Goal: Task Accomplishment & Management: Manage account settings

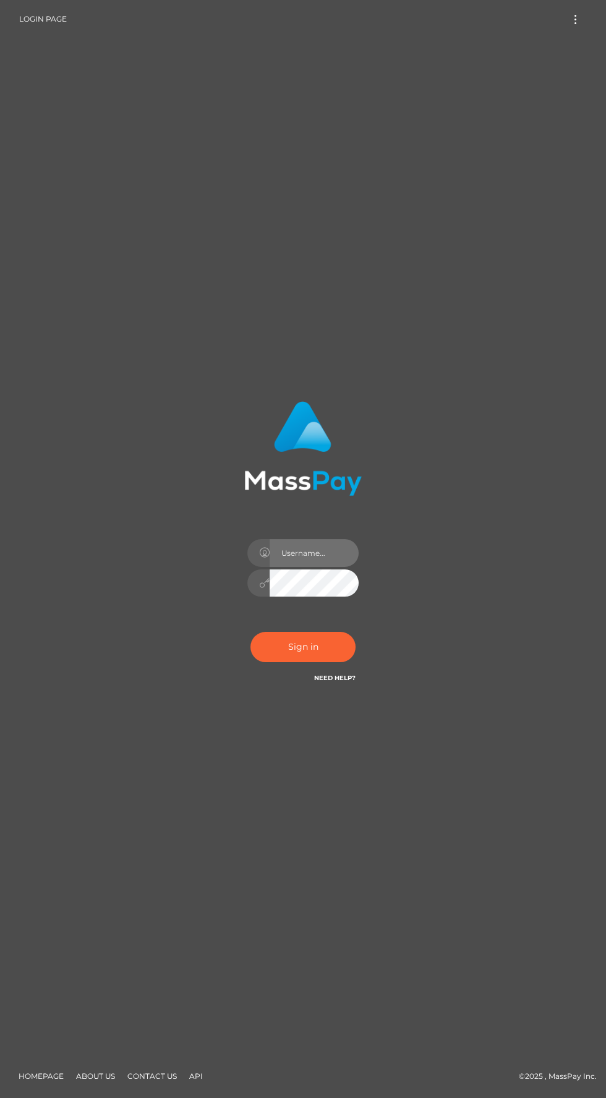
click at [326, 567] on input "text" at bounding box center [314, 553] width 89 height 28
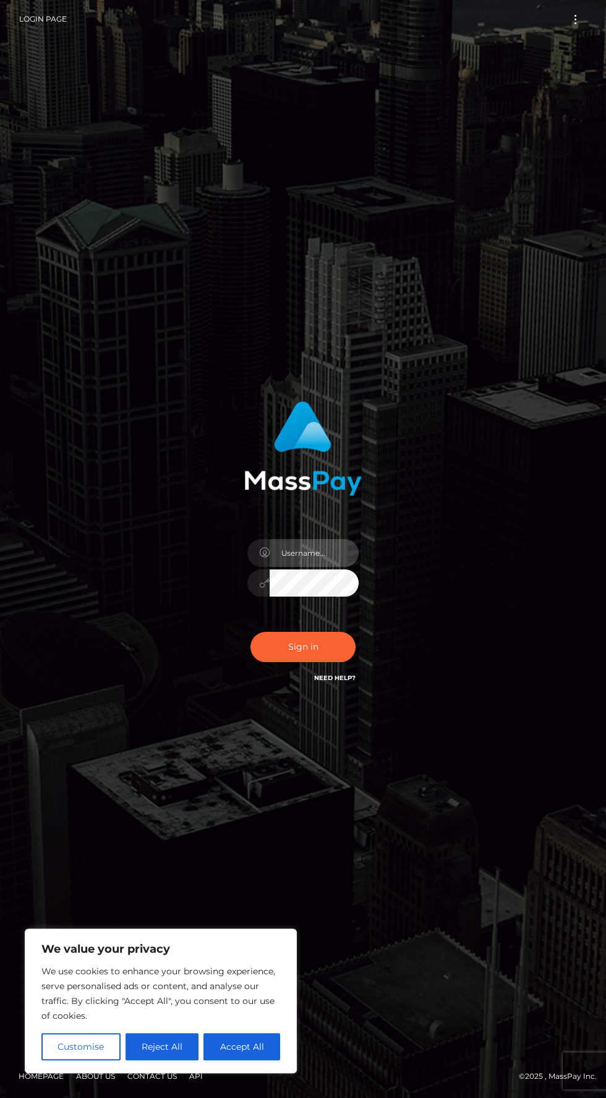
type input "[EMAIL_ADDRESS][DOMAIN_NAME]"
click at [311, 662] on button "Sign in" at bounding box center [302, 647] width 105 height 30
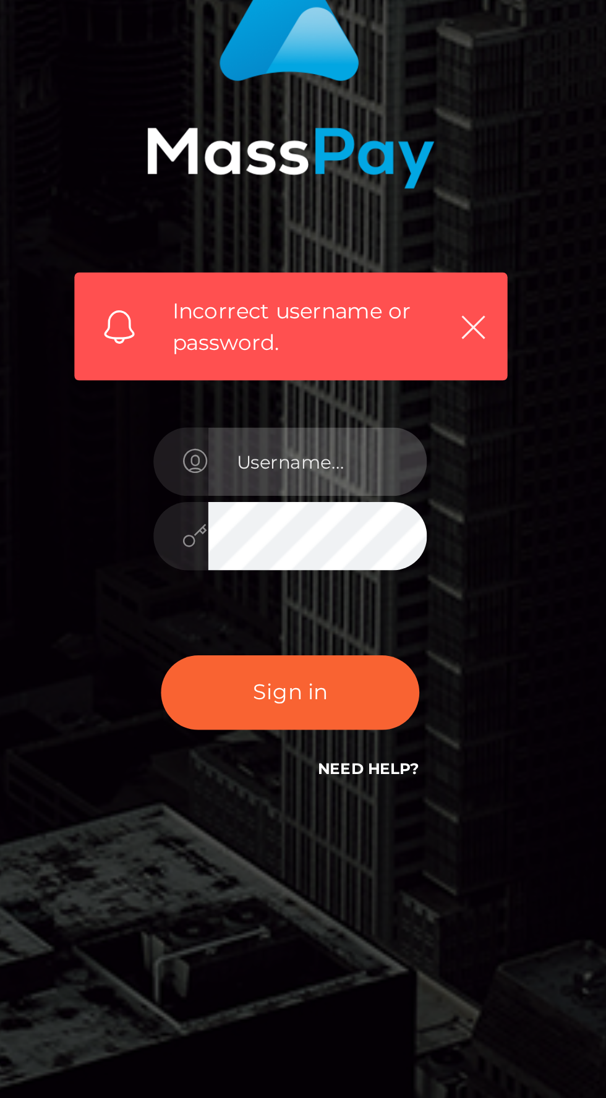
click at [324, 593] on input "text" at bounding box center [314, 580] width 89 height 28
type input "2001-12-22"
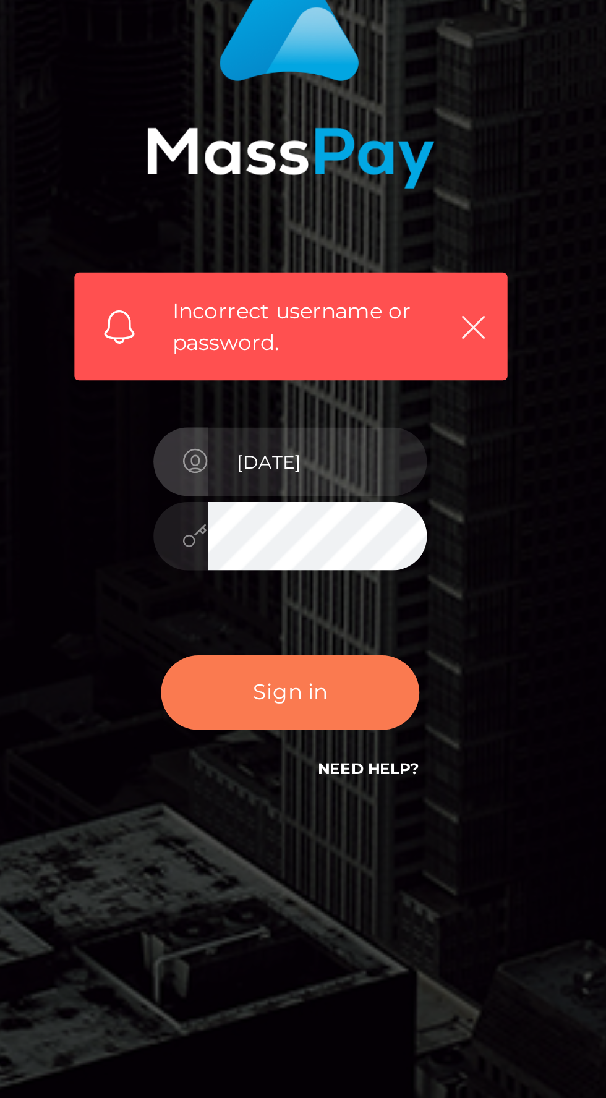
click at [327, 689] on button "Sign in" at bounding box center [302, 673] width 105 height 30
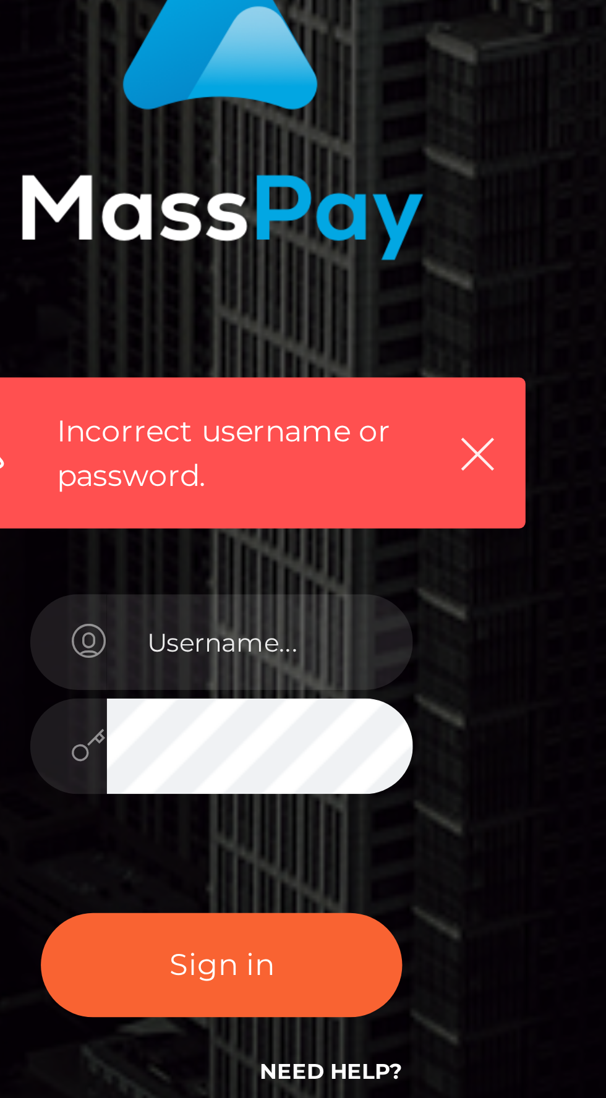
scroll to position [88, 0]
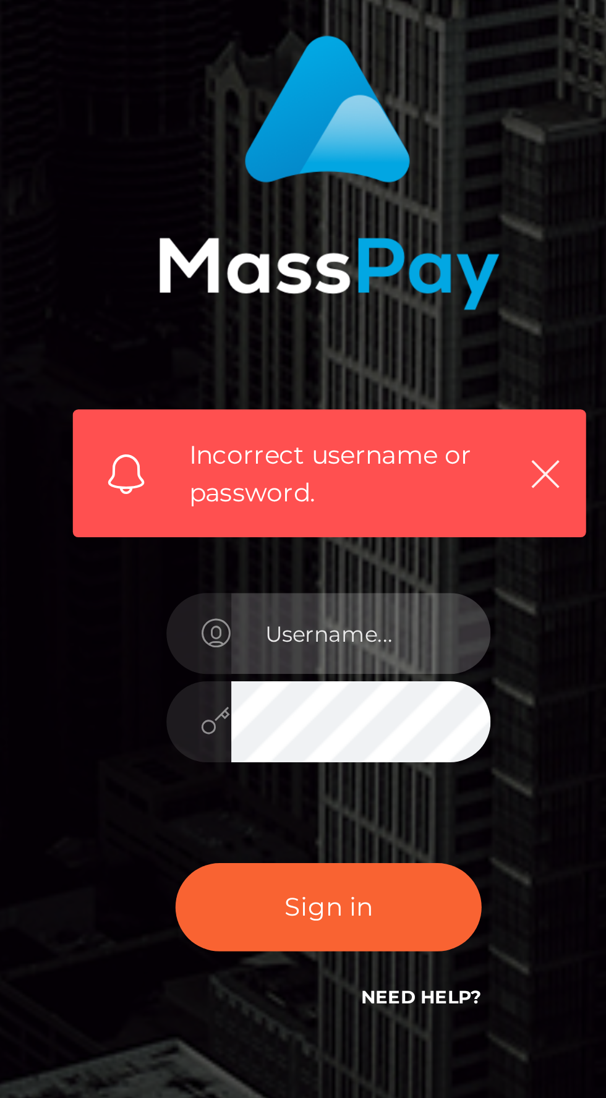
click at [317, 566] on input "text" at bounding box center [314, 580] width 89 height 28
click at [313, 566] on input "text" at bounding box center [314, 580] width 89 height 28
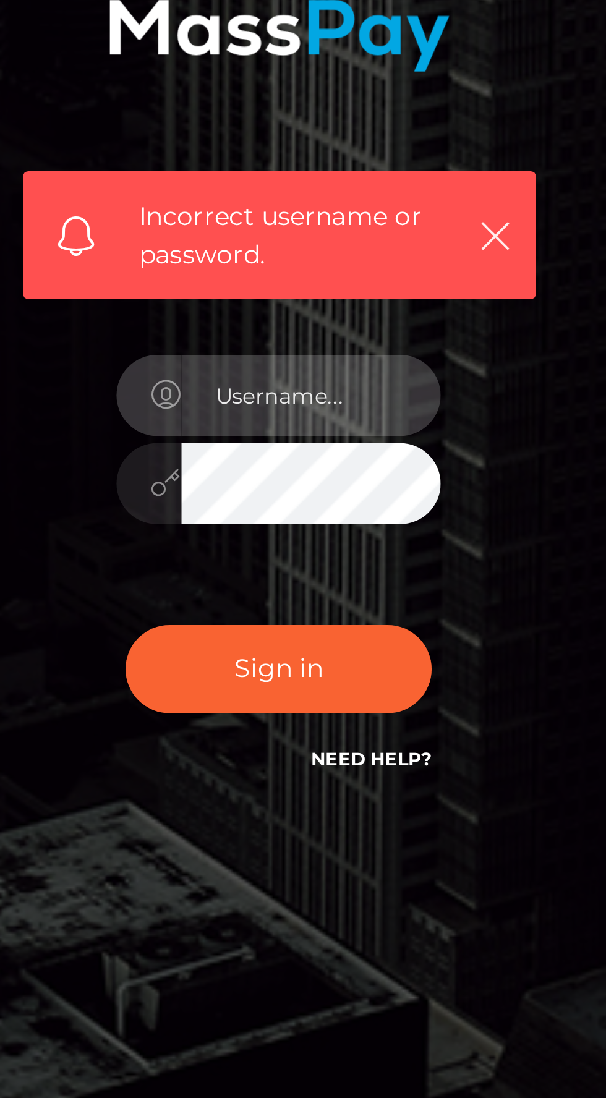
type input "O"
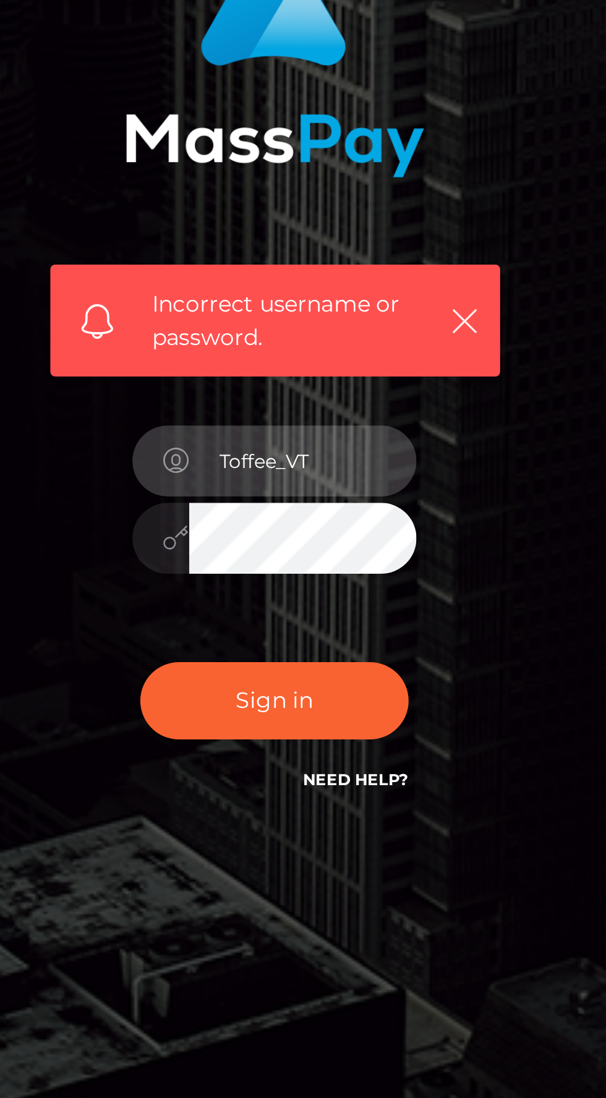
type input "Toffee_VT"
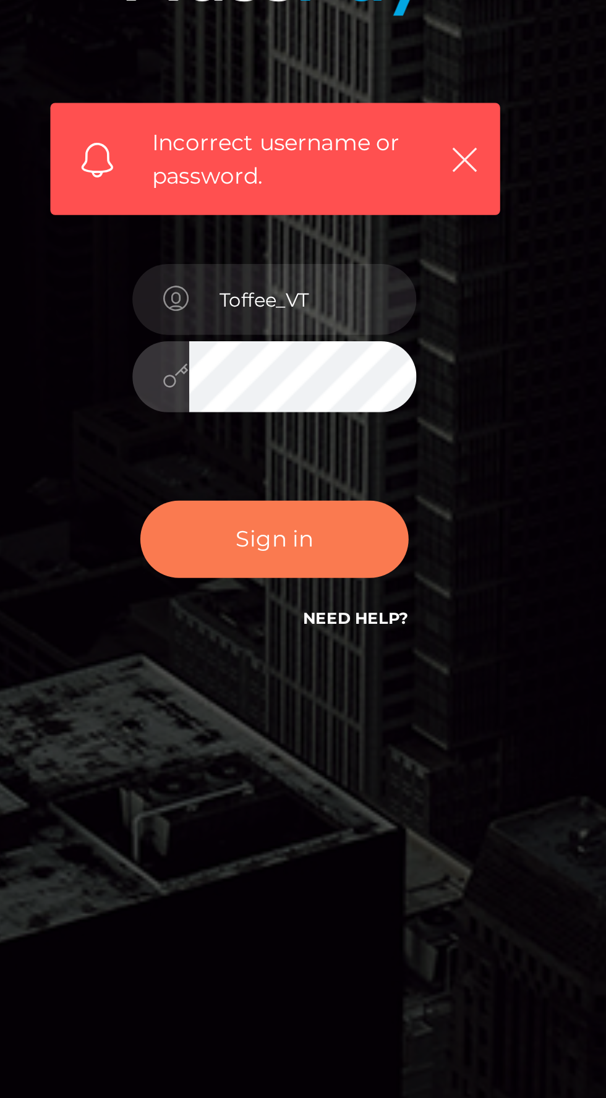
click at [329, 658] on button "Sign in" at bounding box center [302, 673] width 105 height 30
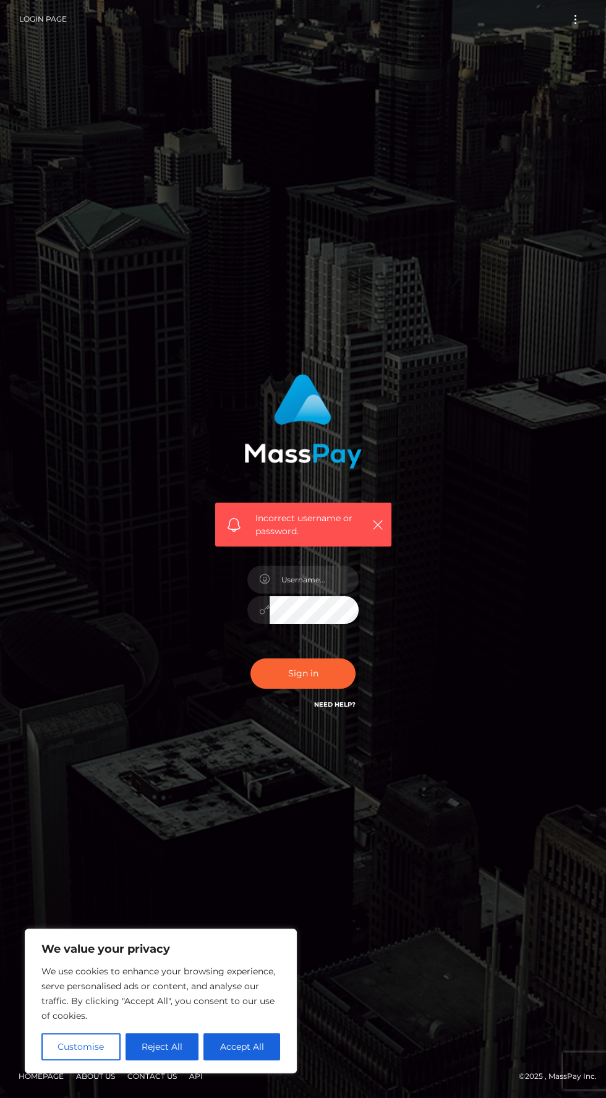
scroll to position [2, 0]
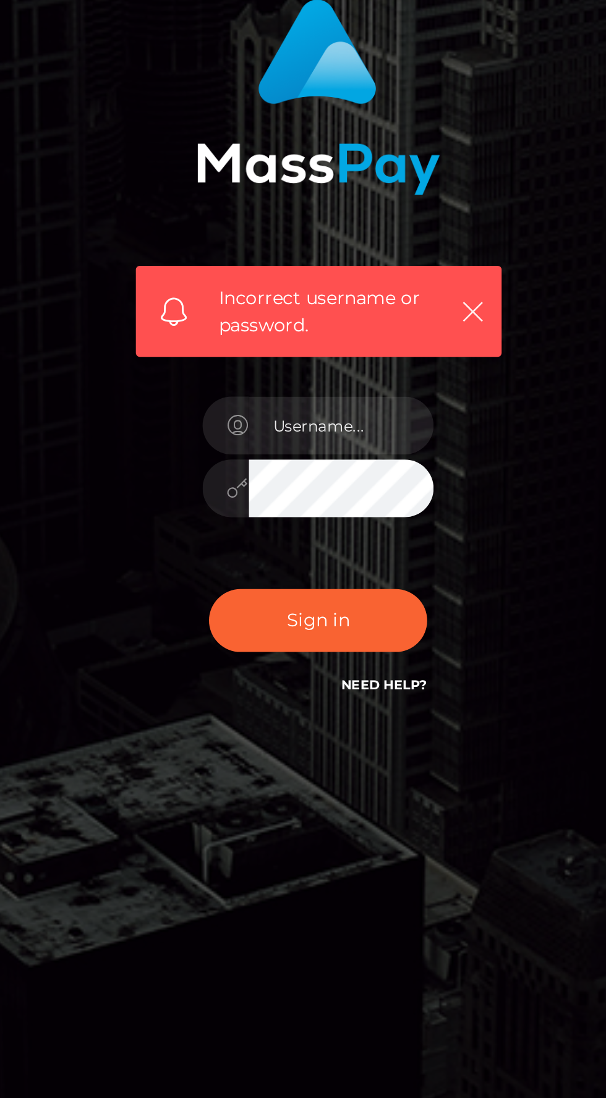
click at [341, 708] on link "Need Help?" at bounding box center [334, 704] width 41 height 8
click at [380, 531] on icon "button" at bounding box center [378, 525] width 12 height 12
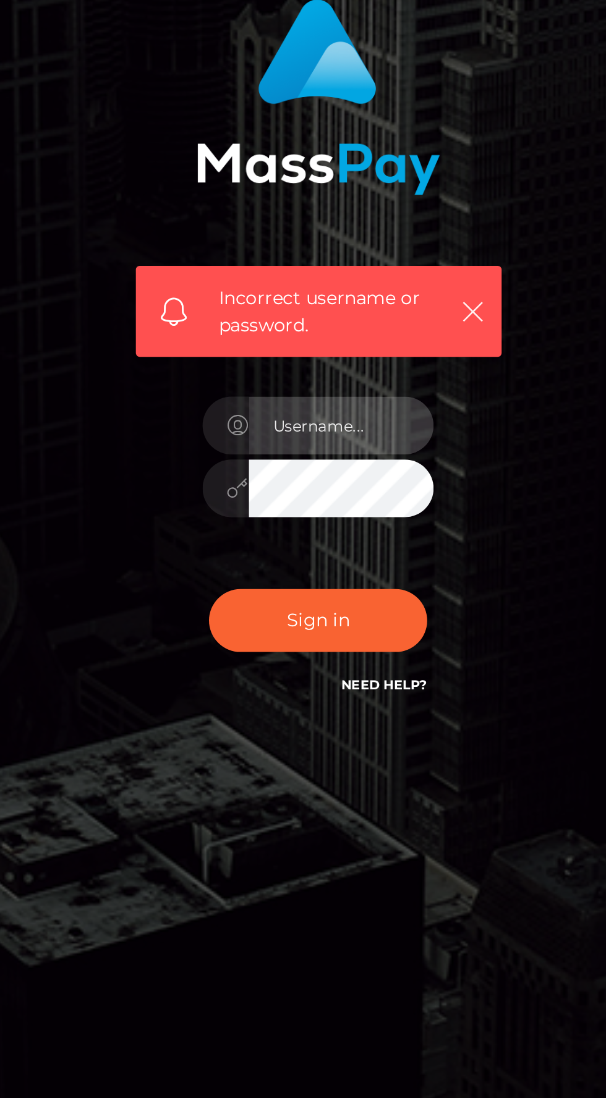
click at [325, 593] on input "text" at bounding box center [314, 580] width 89 height 28
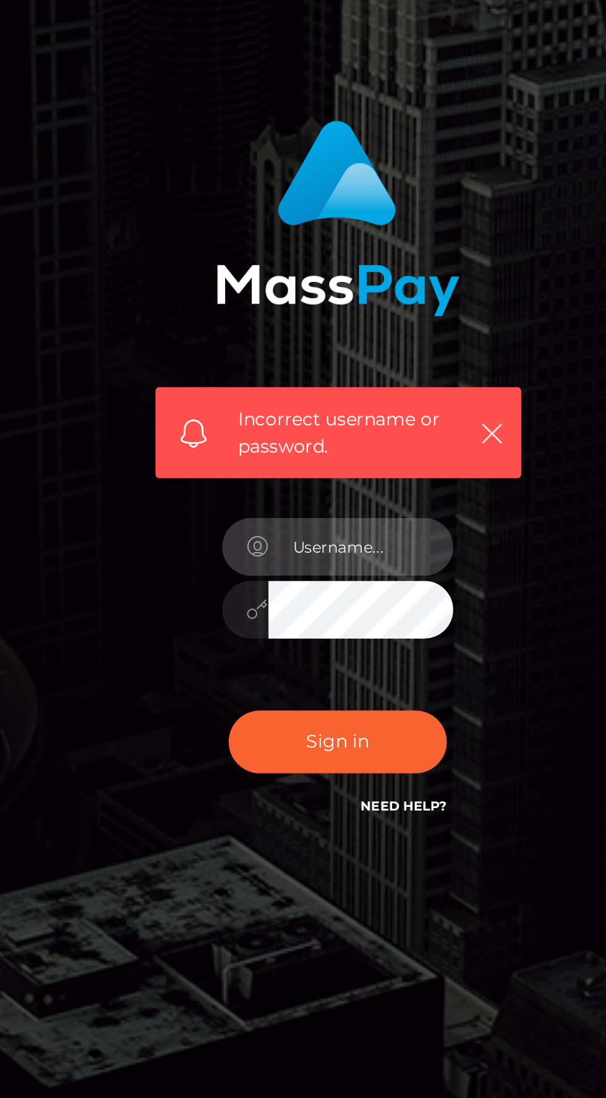
click at [339, 593] on input "text" at bounding box center [314, 580] width 89 height 28
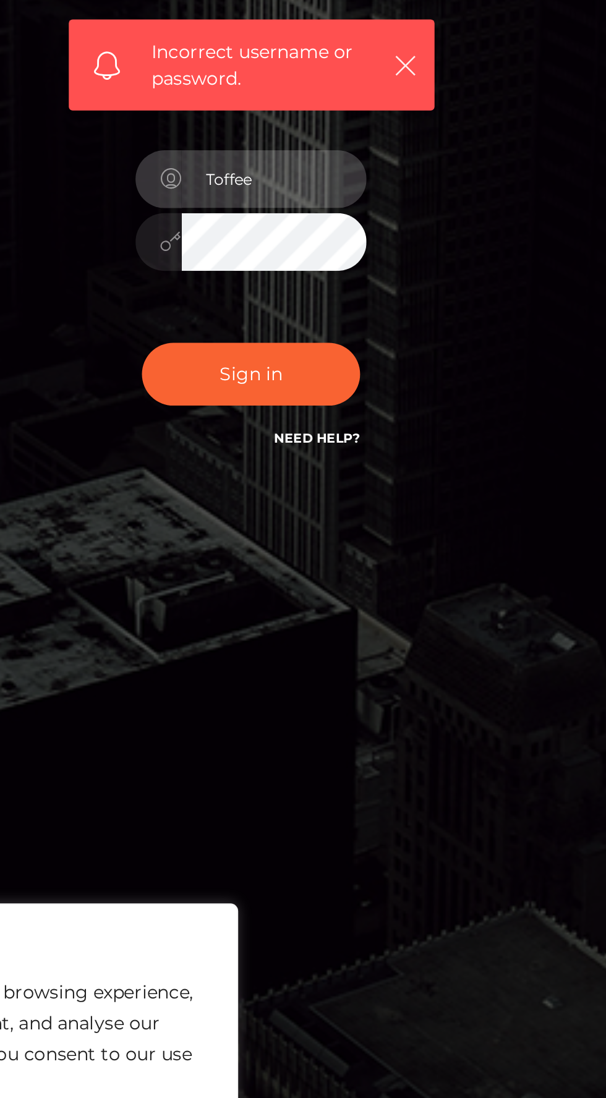
type input "Toffee_VT"
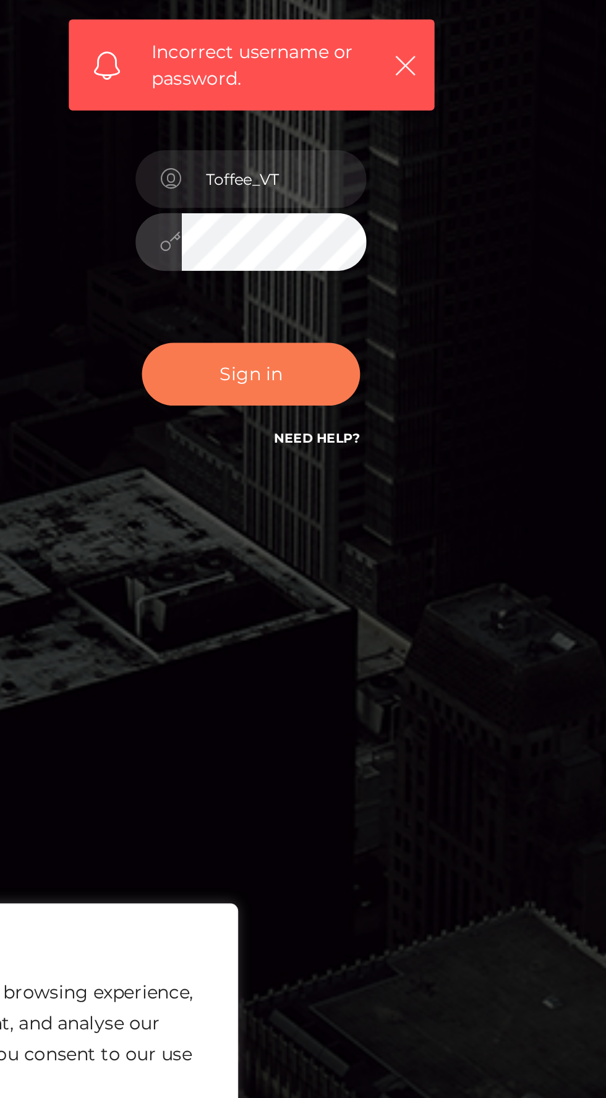
click at [334, 689] on button "Sign in" at bounding box center [302, 673] width 105 height 30
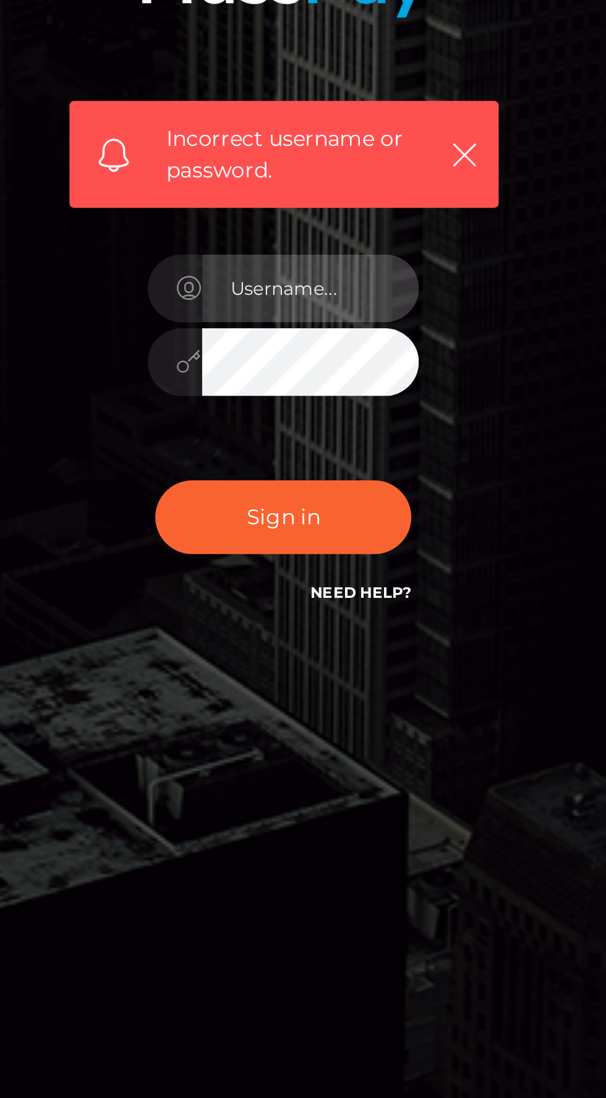
click at [328, 593] on input "text" at bounding box center [314, 580] width 89 height 28
type input "[EMAIL_ADDRESS][DOMAIN_NAME]"
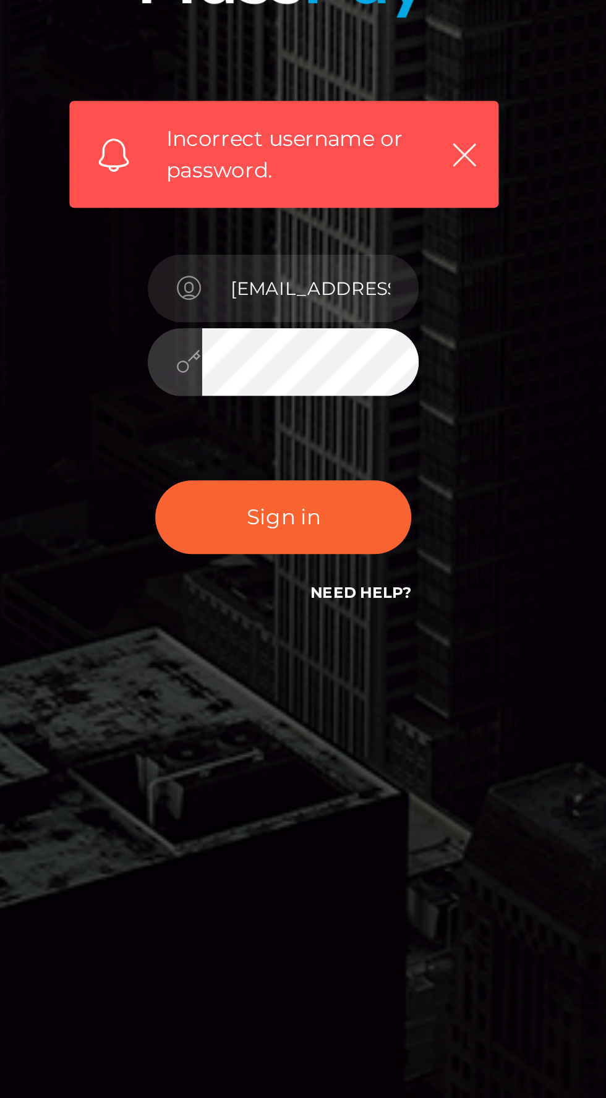
click at [382, 645] on div "Incorrect username or password. [EMAIL_ADDRESS][DOMAIN_NAME]" at bounding box center [303, 543] width 195 height 356
click at [380, 650] on div "Incorrect username or password. redpandatoffee@gmail.com" at bounding box center [303, 543] width 195 height 356
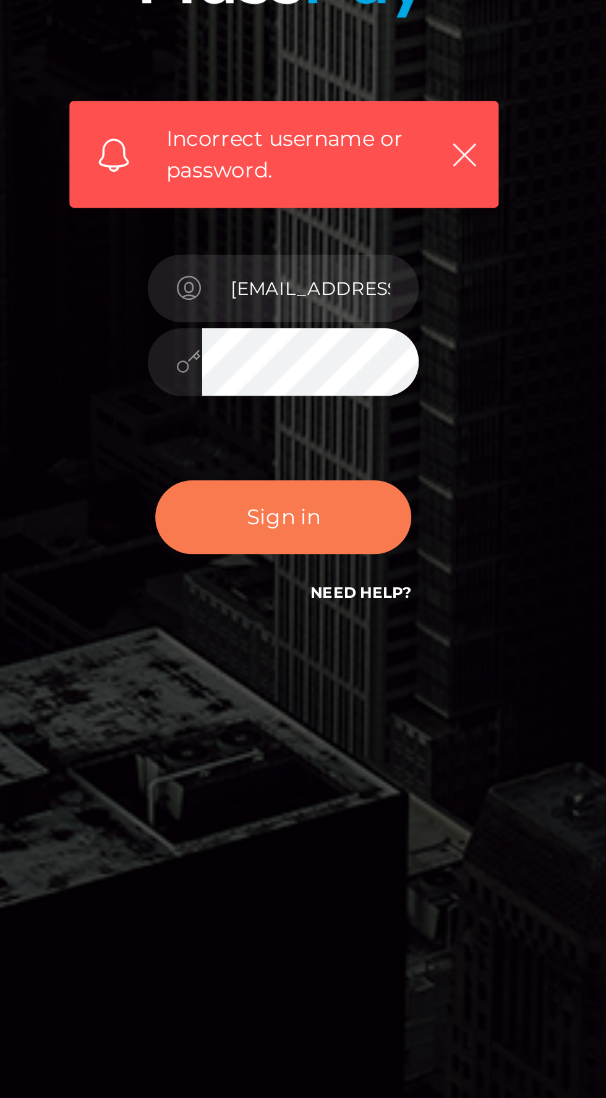
click at [327, 689] on button "Sign in" at bounding box center [302, 673] width 105 height 30
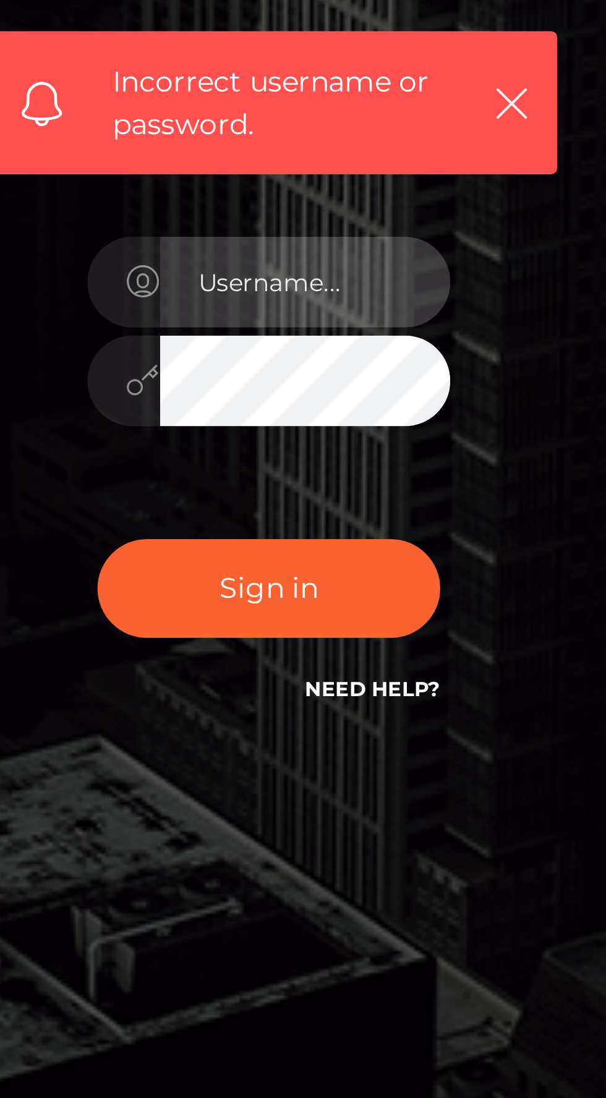
click at [333, 593] on input "text" at bounding box center [314, 580] width 89 height 28
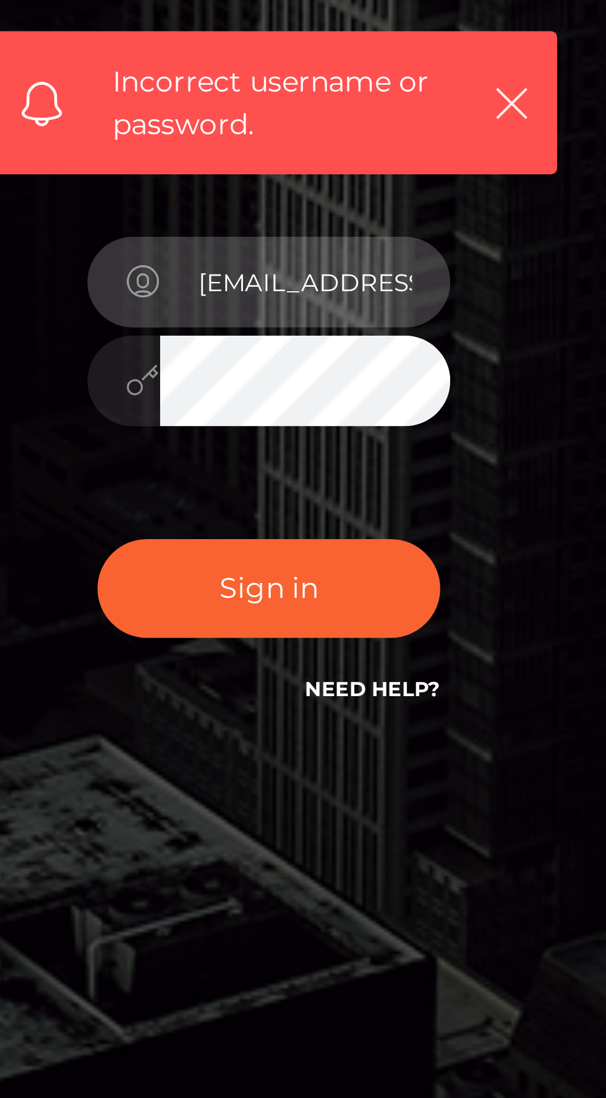
click at [337, 593] on input "redpandatoffee@gmail.com" at bounding box center [314, 580] width 89 height 28
click at [332, 593] on input "@gmail.com" at bounding box center [314, 580] width 89 height 28
type input "@"
type input "Toffee_VT"
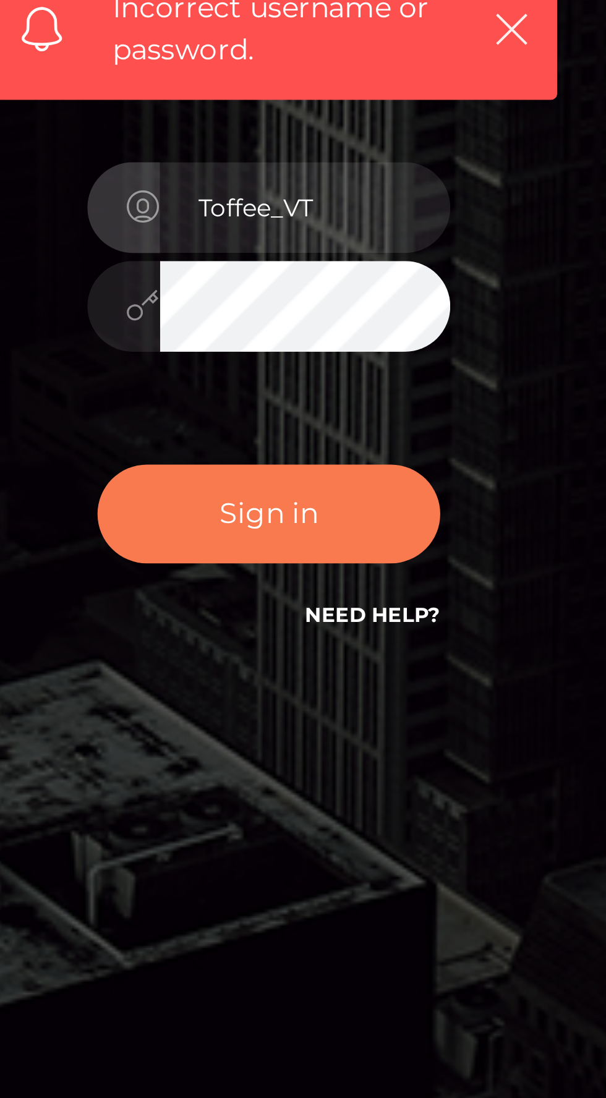
click at [314, 689] on button "Sign in" at bounding box center [302, 673] width 105 height 30
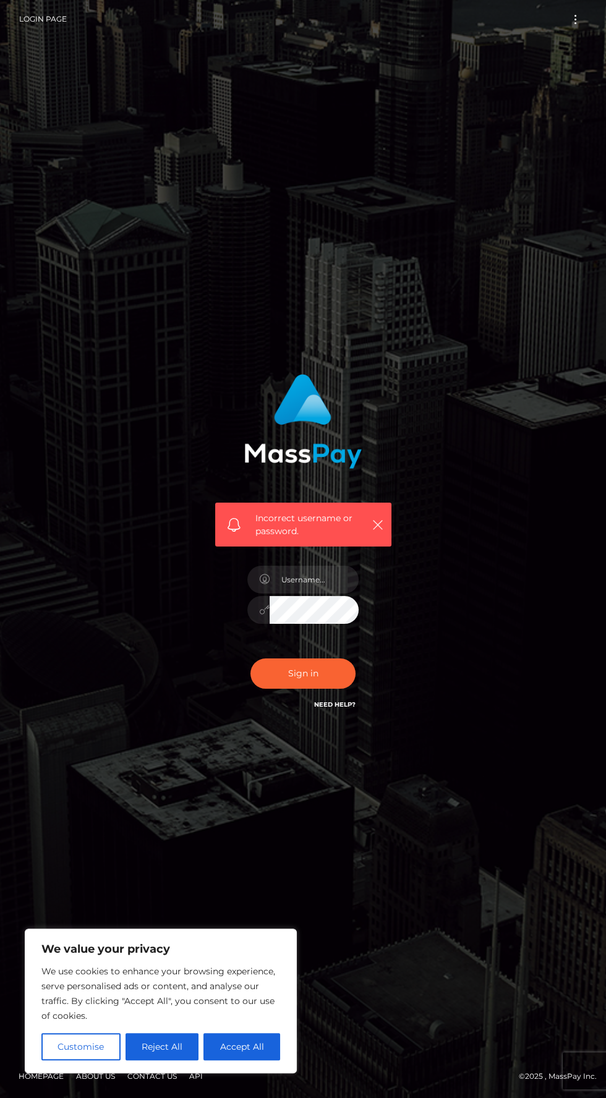
click at [44, 19] on link "Login Page" at bounding box center [43, 19] width 48 height 26
